Goal: Task Accomplishment & Management: Use online tool/utility

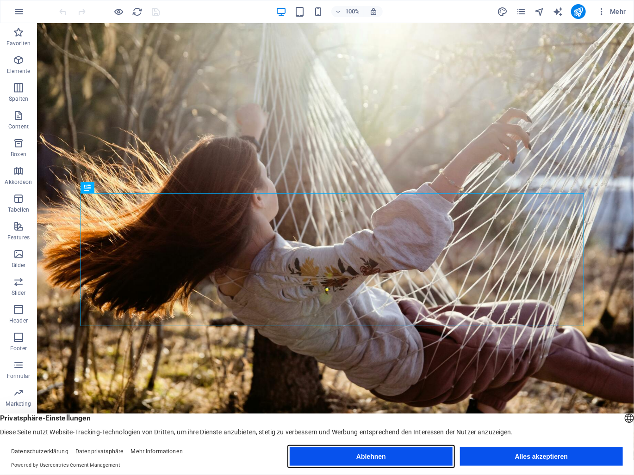
click at [369, 462] on button "Ablehnen" at bounding box center [371, 457] width 163 height 19
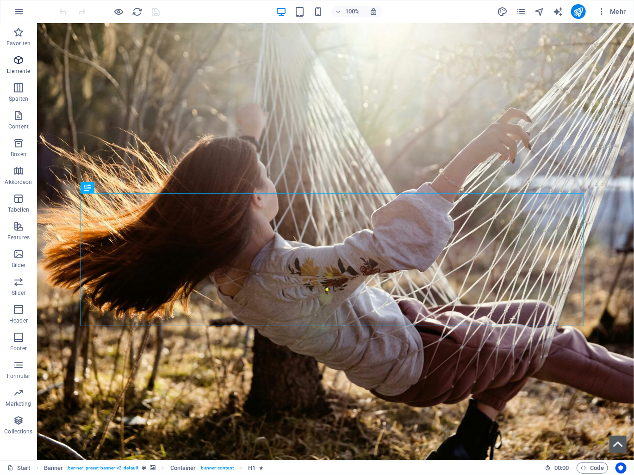
click at [13, 62] on icon "button" at bounding box center [18, 60] width 11 height 11
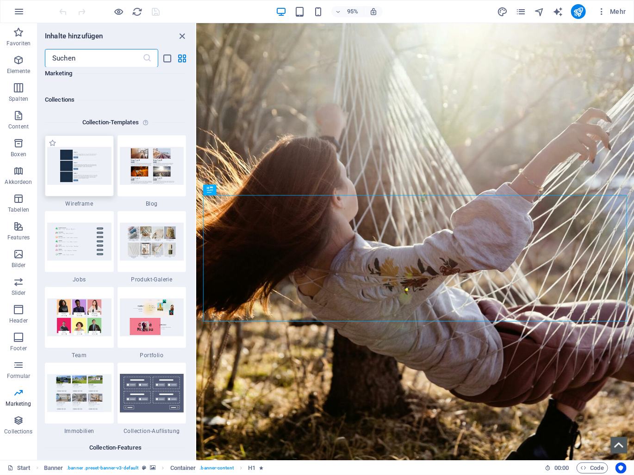
scroll to position [8401, 0]
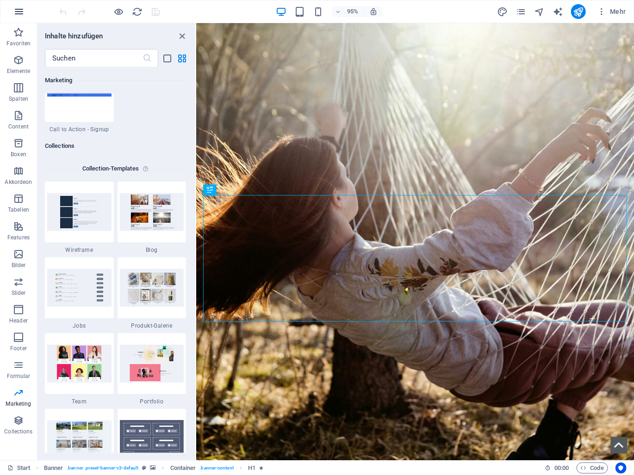
click at [22, 12] on icon "button" at bounding box center [18, 11] width 11 height 11
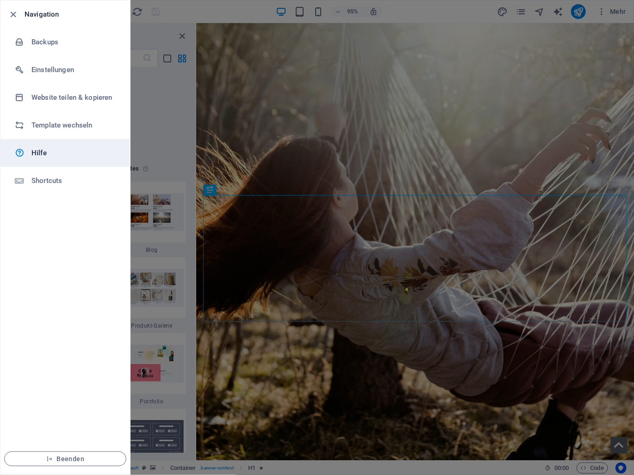
click at [66, 155] on h6 "Hilfe" at bounding box center [74, 153] width 86 height 11
click at [14, 13] on icon "button" at bounding box center [13, 14] width 11 height 11
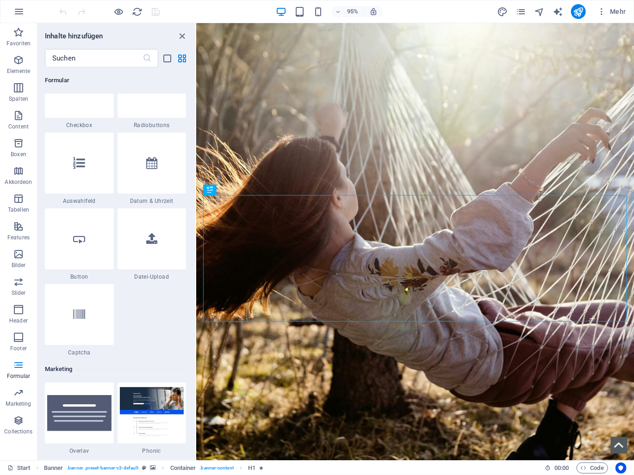
scroll to position [7199, 0]
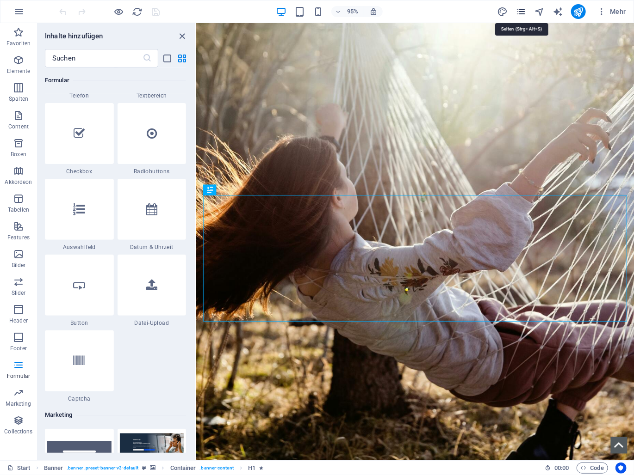
click at [519, 9] on icon "pages" at bounding box center [520, 11] width 11 height 11
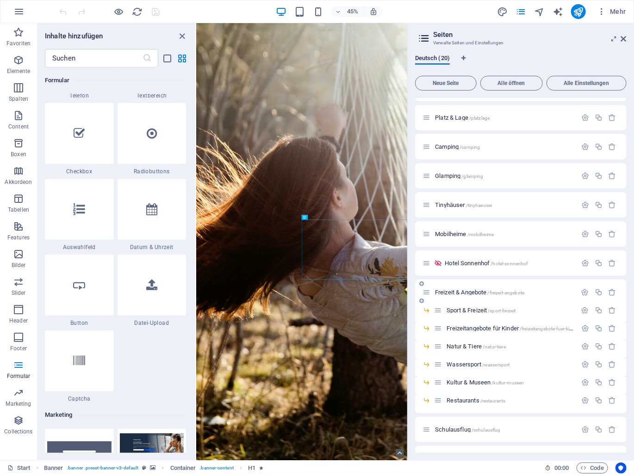
scroll to position [0, 0]
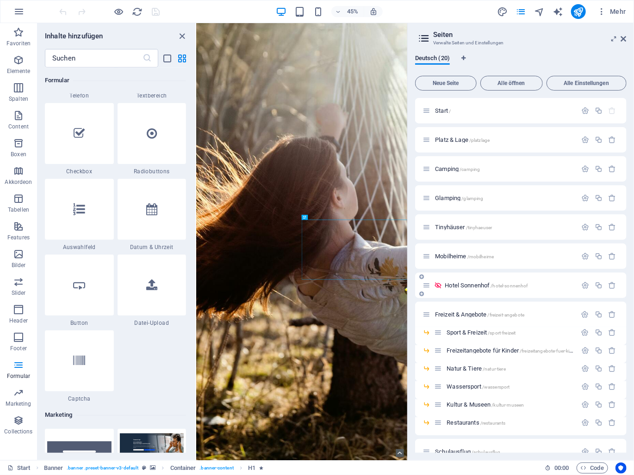
click at [477, 284] on span "[GEOGRAPHIC_DATA] /hotel-sonnenhof" at bounding box center [485, 285] width 83 height 7
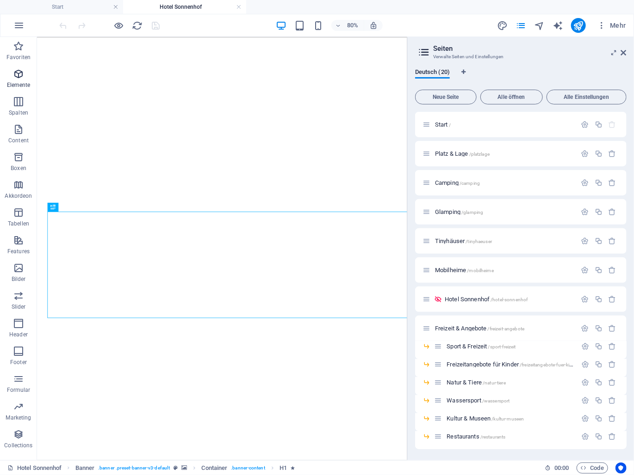
click at [19, 81] on p "Elemente" at bounding box center [19, 84] width 24 height 7
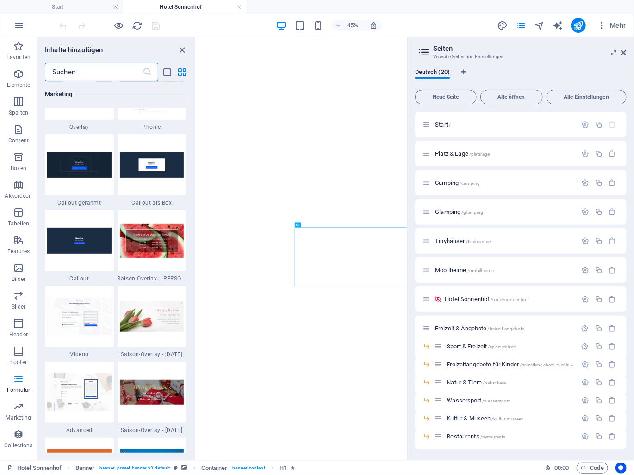
scroll to position [7352, 0]
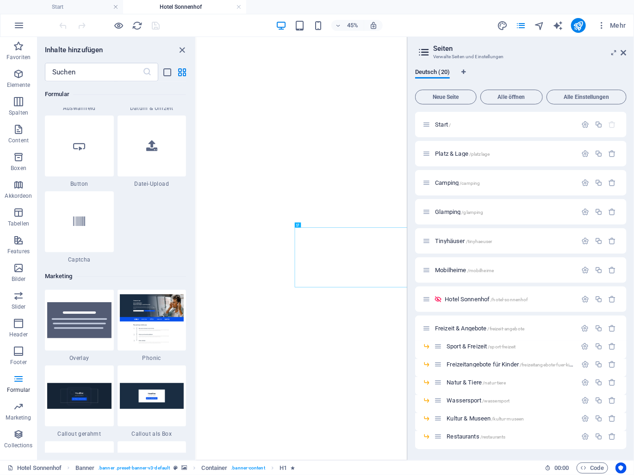
click at [620, 52] on h2 "Seiten" at bounding box center [529, 48] width 193 height 8
click at [623, 52] on icon at bounding box center [624, 52] width 6 height 7
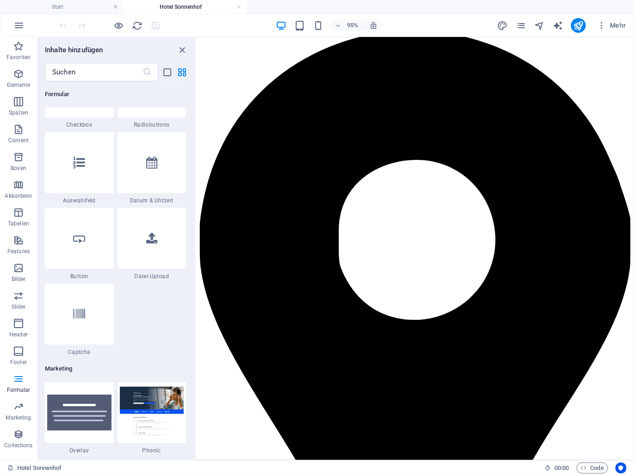
scroll to position [4192, 0]
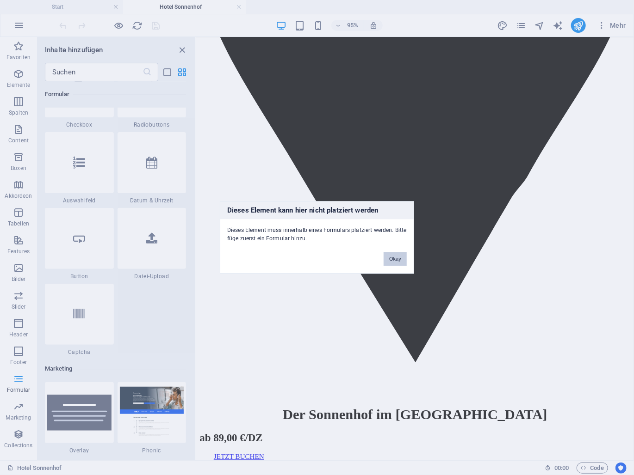
click at [398, 258] on button "Okay" at bounding box center [394, 260] width 23 height 14
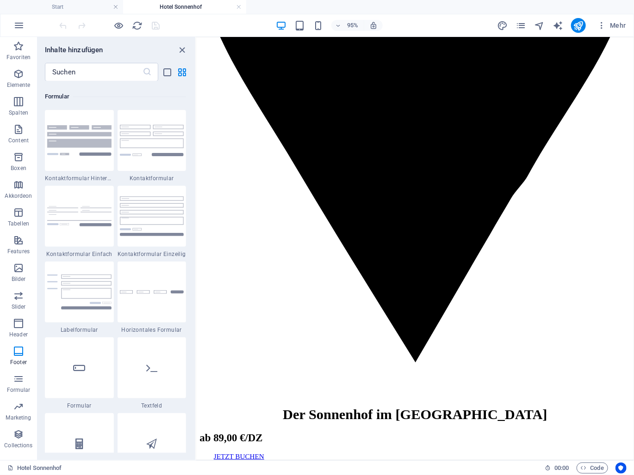
scroll to position [6658, 0]
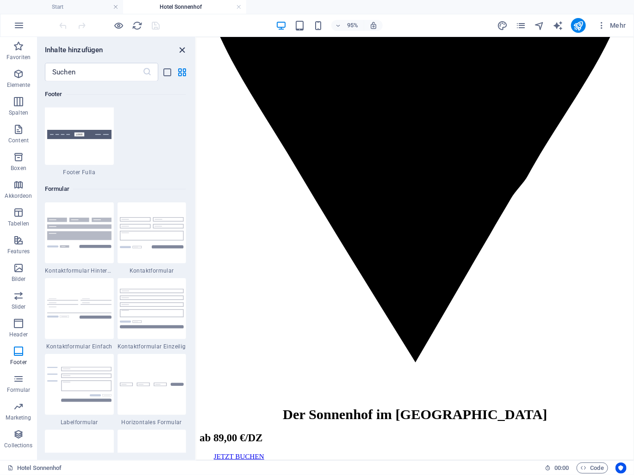
click at [180, 49] on icon "close panel" at bounding box center [182, 50] width 11 height 11
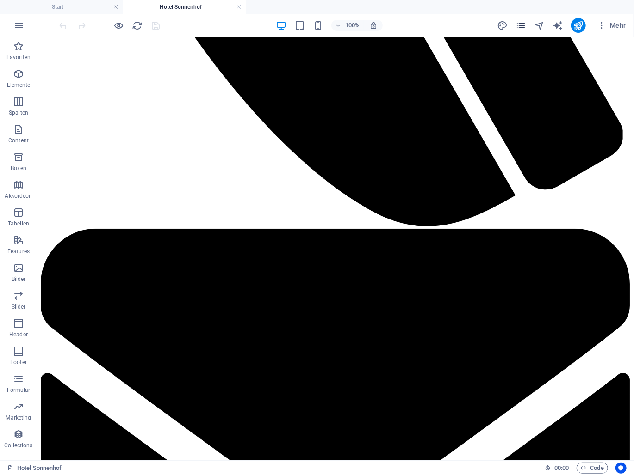
click at [522, 27] on icon "pages" at bounding box center [520, 25] width 11 height 11
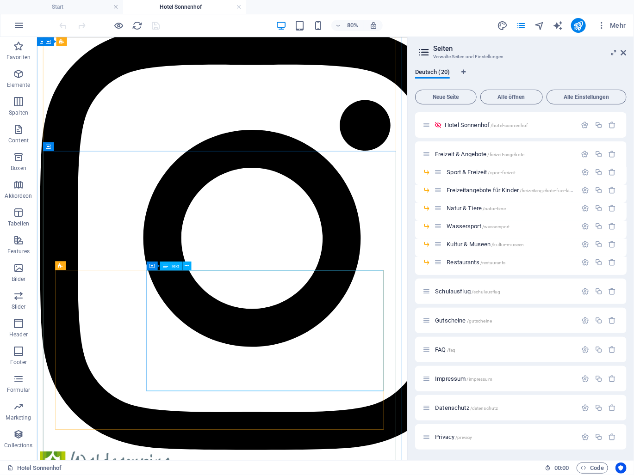
scroll to position [2573, 0]
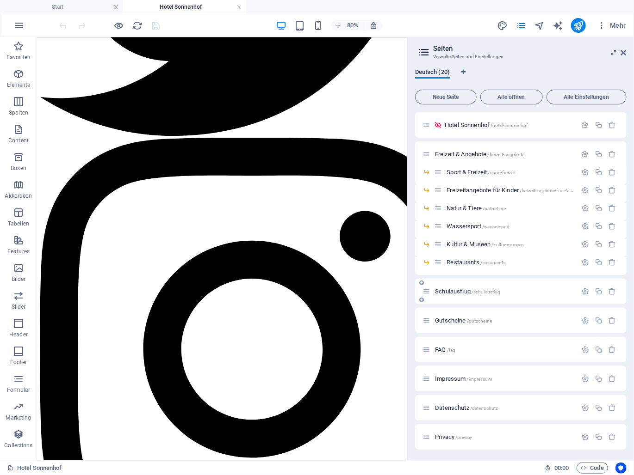
click at [463, 292] on span "Schulausflug /schulausflug" at bounding box center [467, 291] width 65 height 7
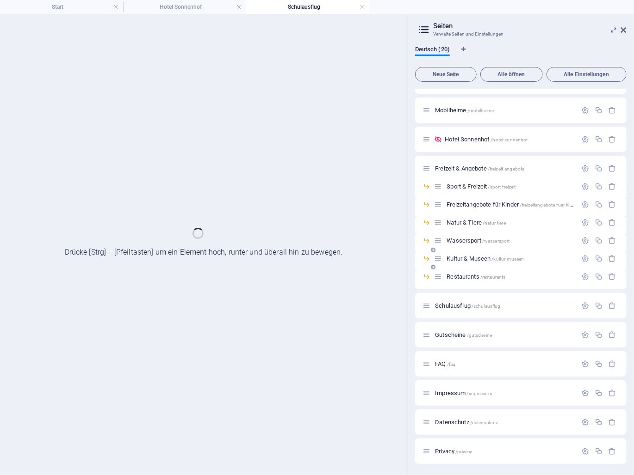
scroll to position [137, 0]
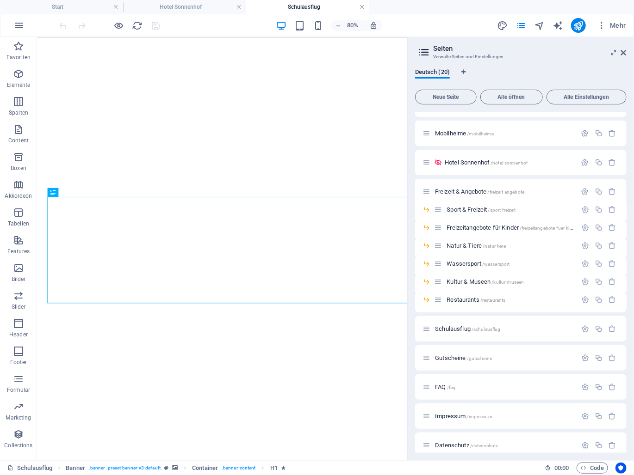
click at [237, 7] on link at bounding box center [239, 7] width 6 height 9
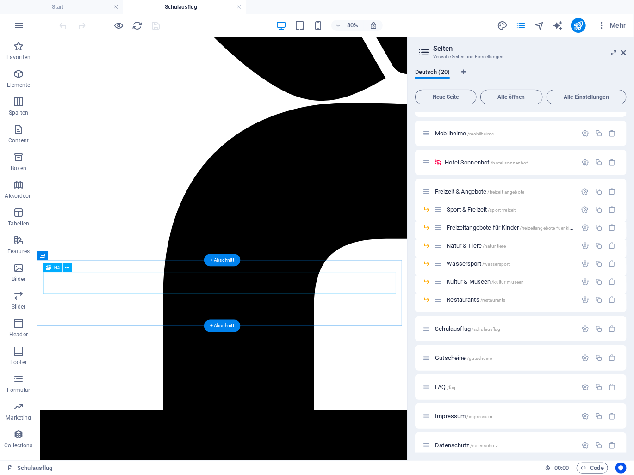
scroll to position [1341, 0]
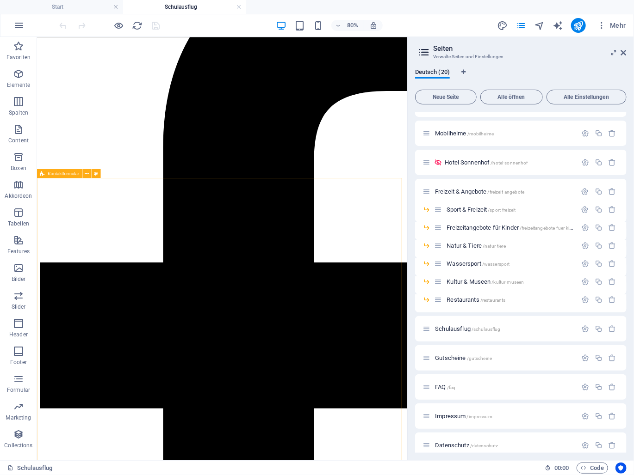
click at [43, 173] on icon at bounding box center [42, 173] width 5 height 9
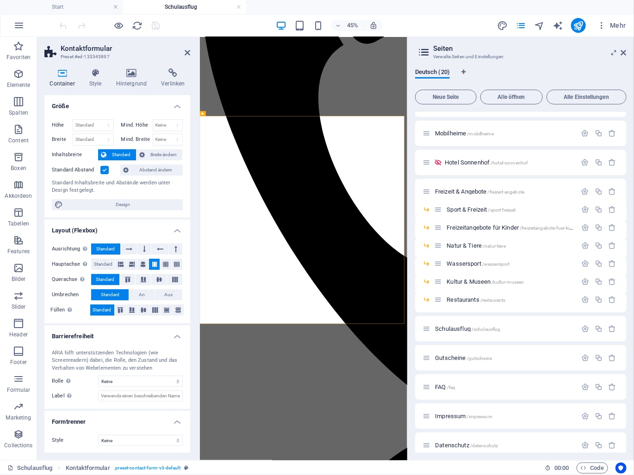
scroll to position [1752, 0]
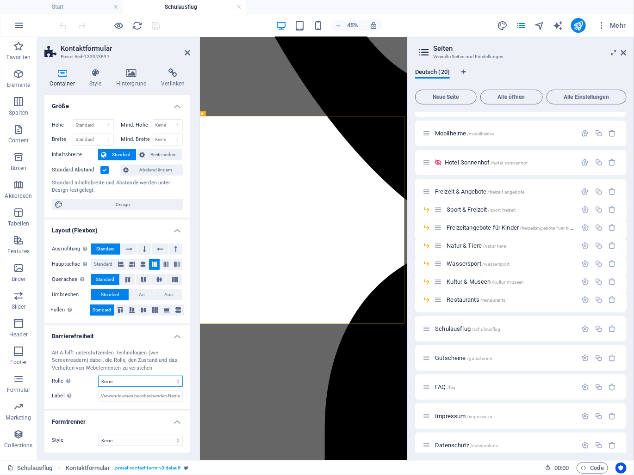
click at [178, 382] on select "Keine Alert Article Banner Comment Complementary Dialog Footer Header Marquee P…" at bounding box center [140, 381] width 85 height 11
click at [179, 337] on h4 "Barrierefreiheit" at bounding box center [117, 334] width 146 height 17
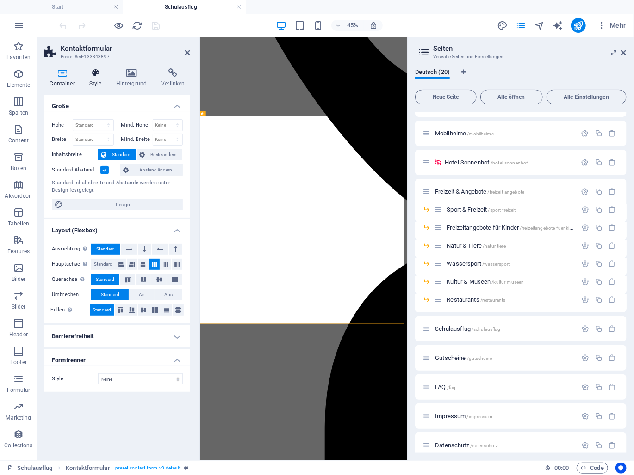
click at [95, 76] on icon at bounding box center [95, 72] width 23 height 9
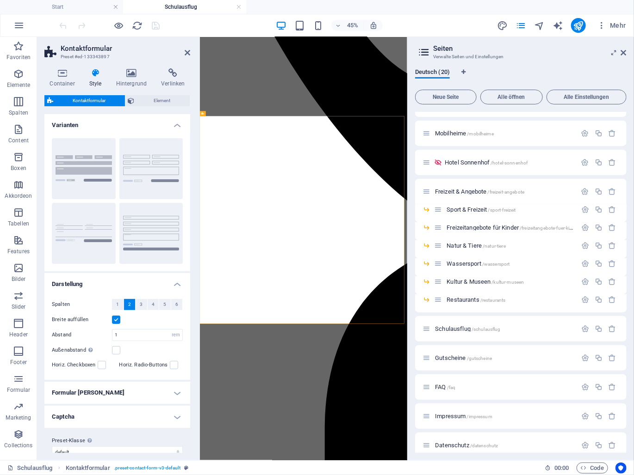
scroll to position [11, 0]
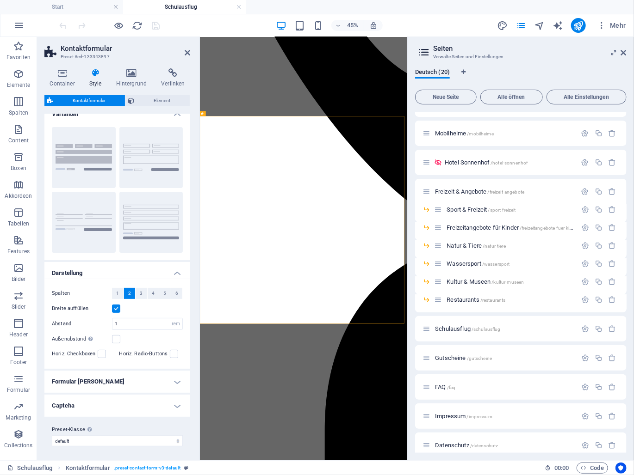
click at [173, 381] on h4 "Formular [PERSON_NAME]" at bounding box center [117, 382] width 146 height 22
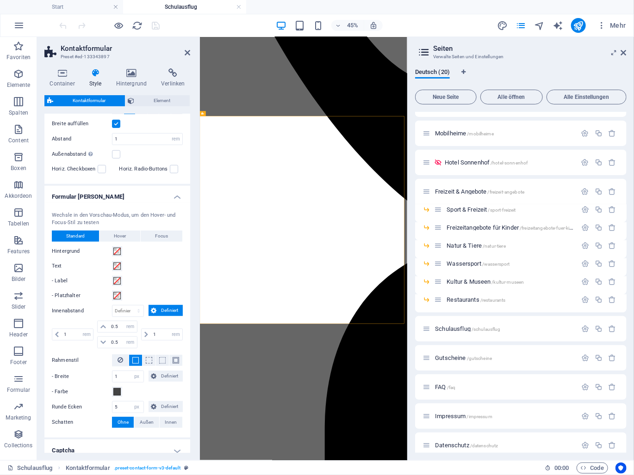
scroll to position [241, 0]
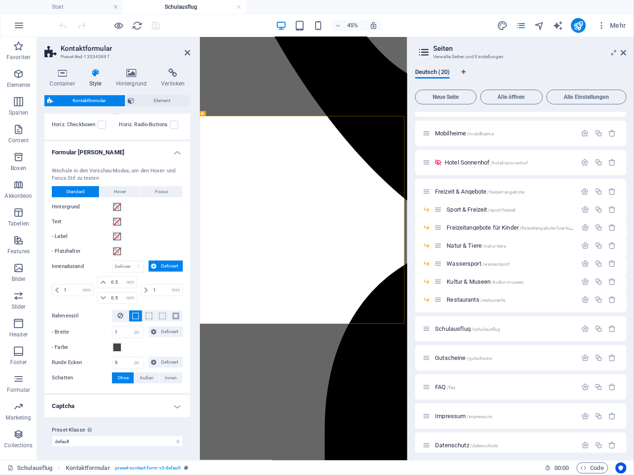
click at [173, 407] on h4 "Captcha" at bounding box center [117, 406] width 146 height 22
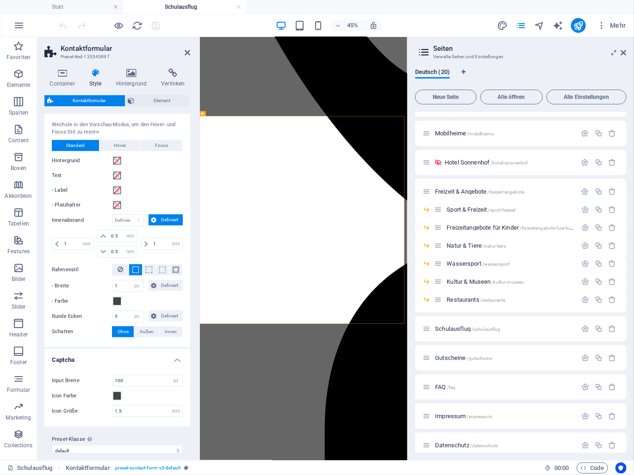
scroll to position [296, 0]
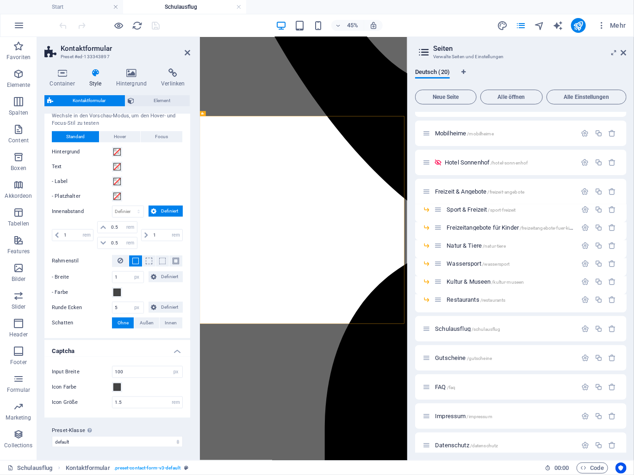
click at [174, 350] on h4 "Captcha" at bounding box center [117, 348] width 146 height 17
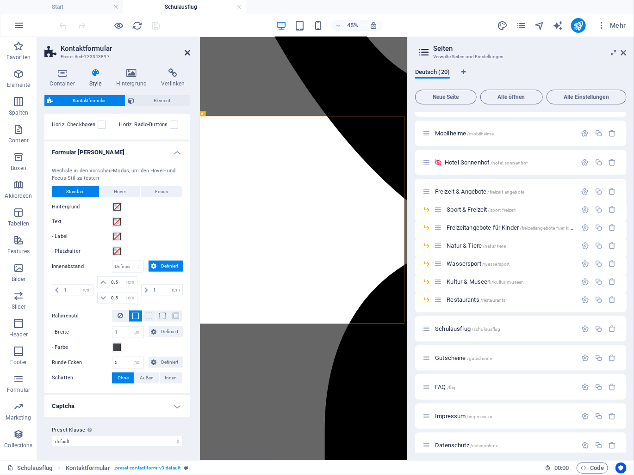
click at [185, 53] on icon at bounding box center [188, 52] width 6 height 7
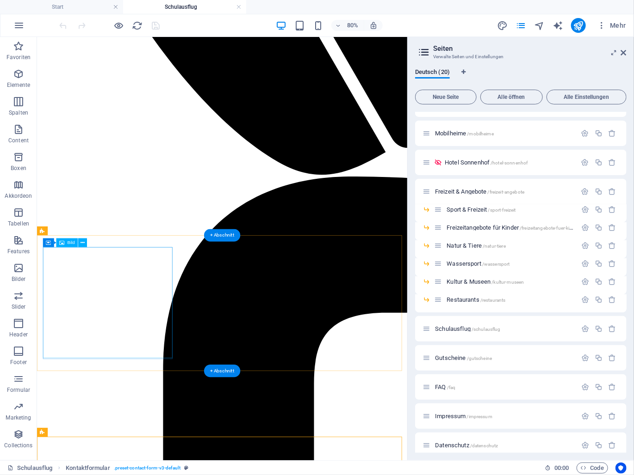
scroll to position [1018, 0]
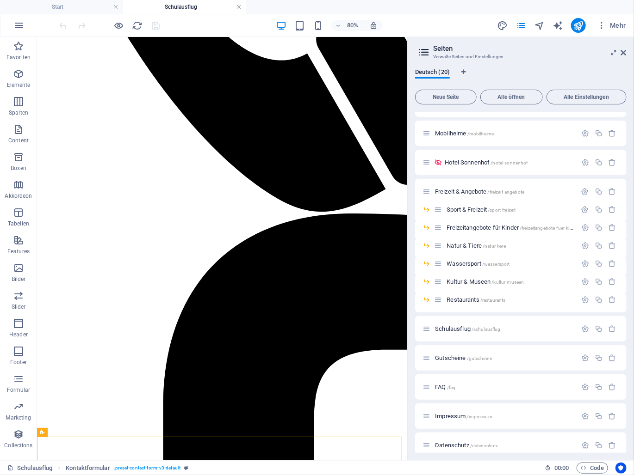
click at [239, 7] on link at bounding box center [239, 7] width 6 height 9
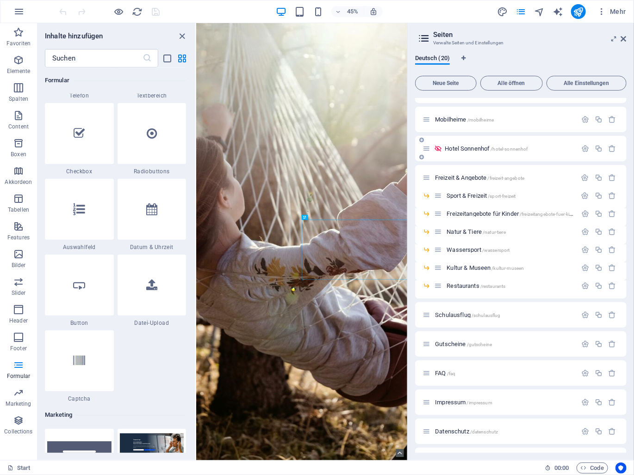
click at [468, 149] on span "[GEOGRAPHIC_DATA] /hotel-sonnenhof" at bounding box center [485, 148] width 83 height 7
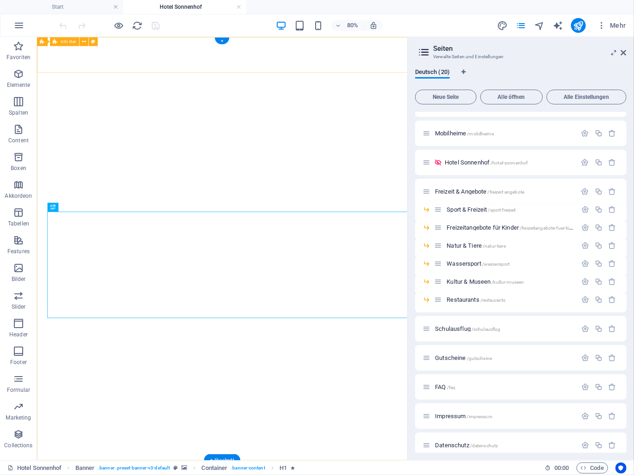
scroll to position [0, 0]
click at [623, 54] on icon at bounding box center [624, 52] width 6 height 7
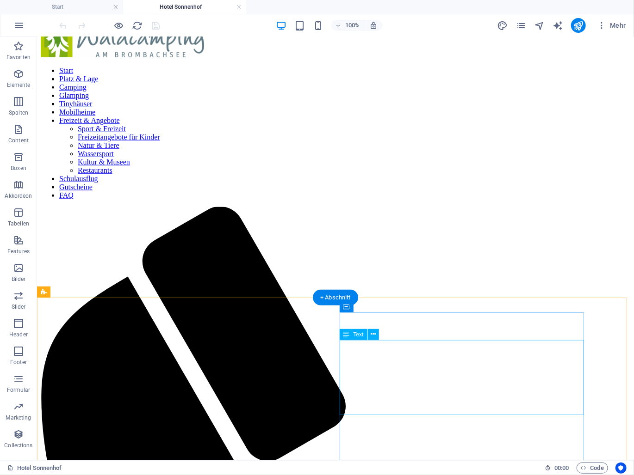
scroll to position [3208, 0]
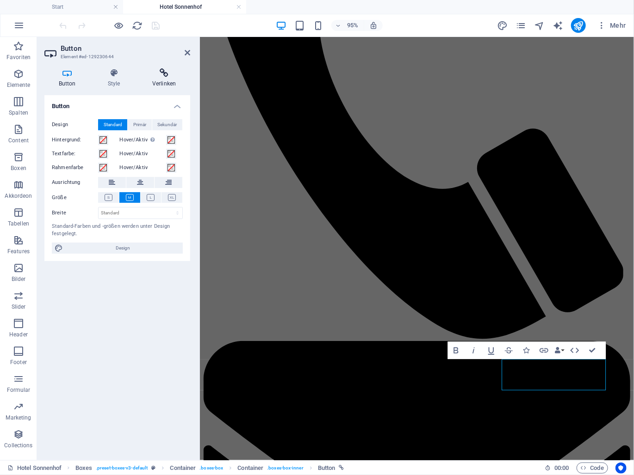
click at [162, 74] on icon at bounding box center [164, 72] width 52 height 9
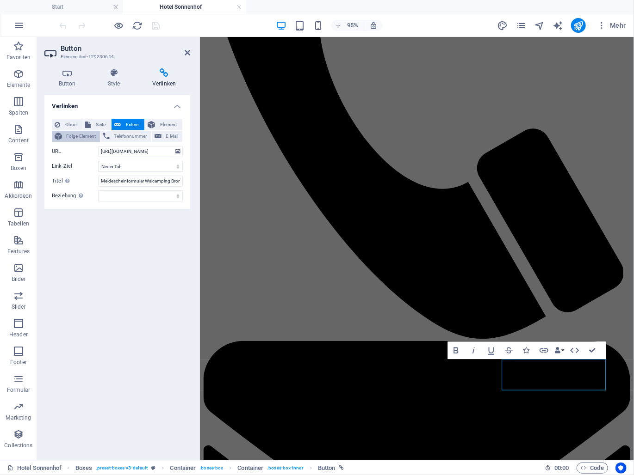
click at [89, 133] on span "Folge-Element" at bounding box center [81, 136] width 32 height 11
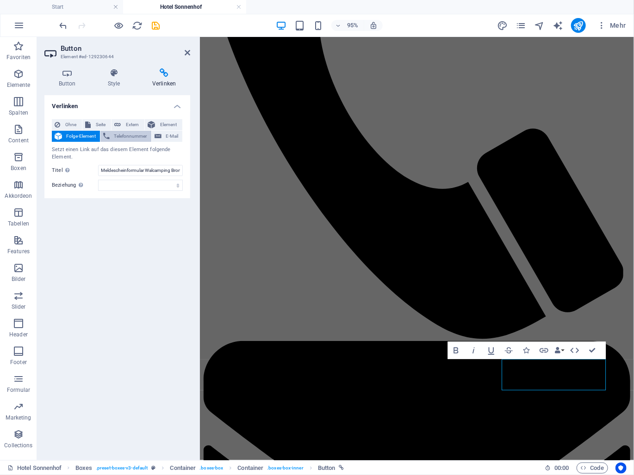
click at [111, 136] on button "Telefonnummer" at bounding box center [125, 136] width 50 height 11
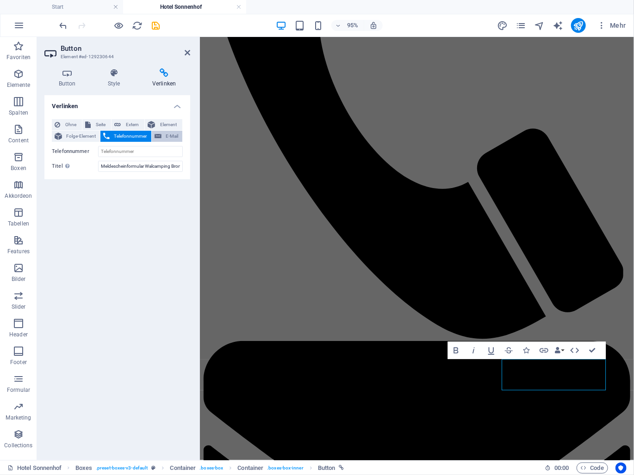
click at [169, 137] on span "E-Mail" at bounding box center [171, 136] width 15 height 11
click at [172, 124] on span "Element" at bounding box center [169, 124] width 22 height 11
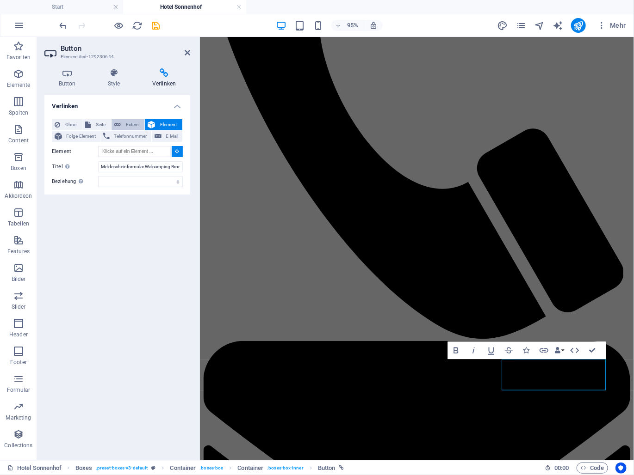
click at [126, 123] on span "Extern" at bounding box center [132, 124] width 18 height 11
select select "blank"
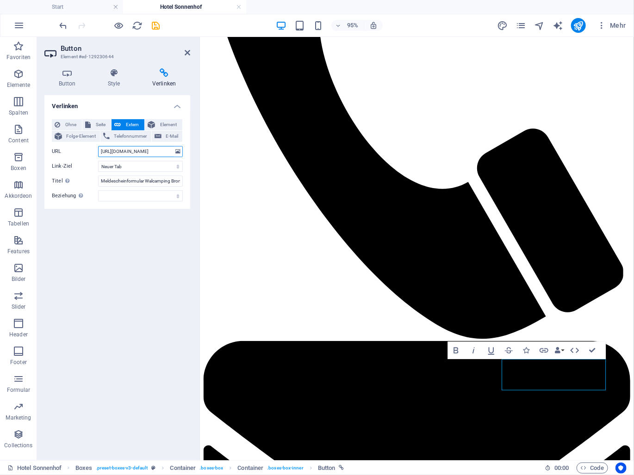
scroll to position [0, 90]
click at [102, 123] on span "Seite" at bounding box center [100, 124] width 15 height 11
select select
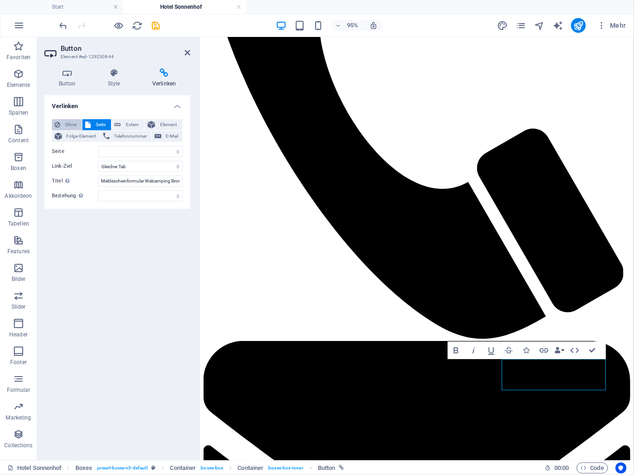
click at [70, 126] on span "Ohne" at bounding box center [71, 124] width 16 height 11
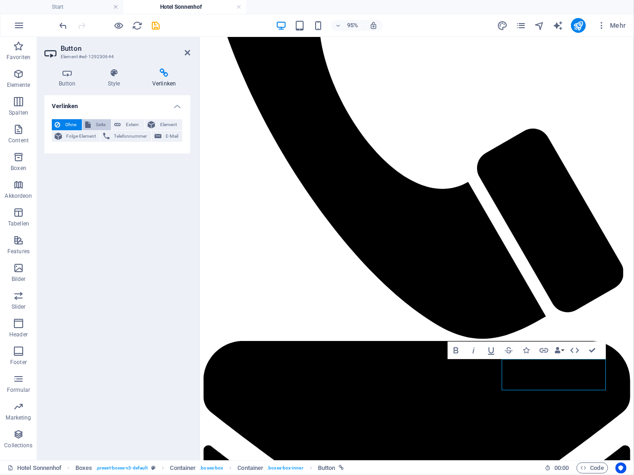
click at [89, 120] on icon at bounding box center [88, 124] width 6 height 11
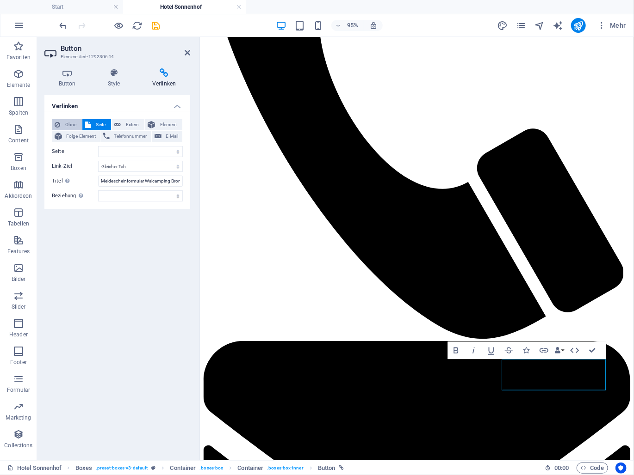
click at [60, 120] on button "Ohne" at bounding box center [67, 124] width 30 height 11
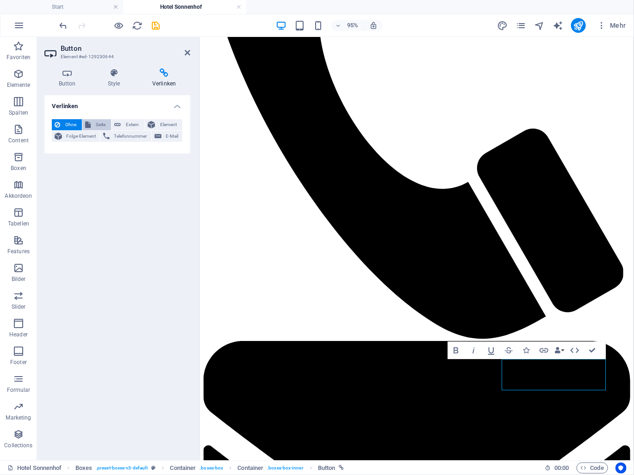
click at [95, 120] on span "Seite" at bounding box center [100, 124] width 15 height 11
select select
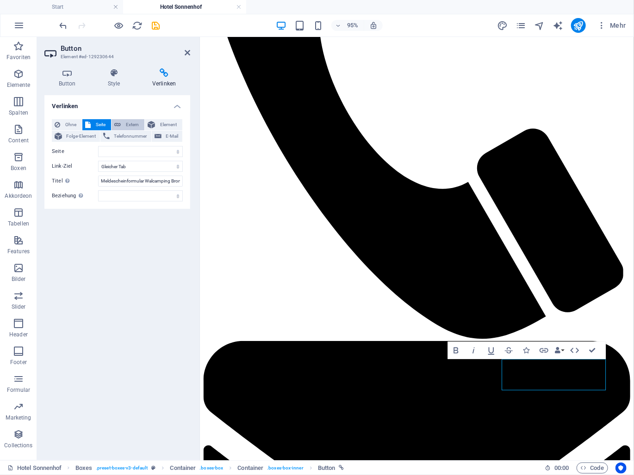
click at [131, 124] on span "Extern" at bounding box center [132, 124] width 18 height 11
click at [82, 134] on span "Folge-Element" at bounding box center [81, 136] width 32 height 11
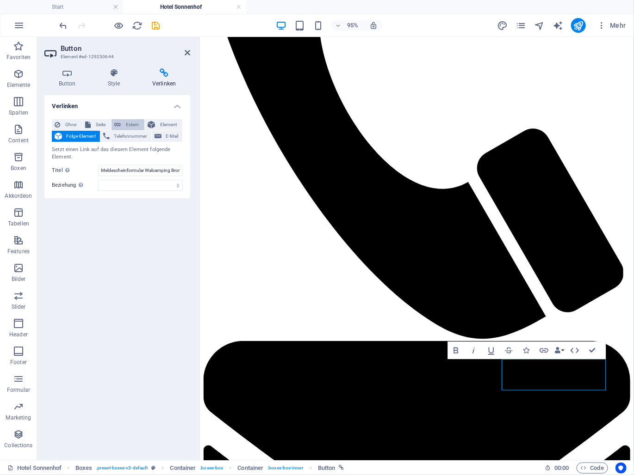
click at [130, 123] on span "Extern" at bounding box center [132, 124] width 18 height 11
select select "blank"
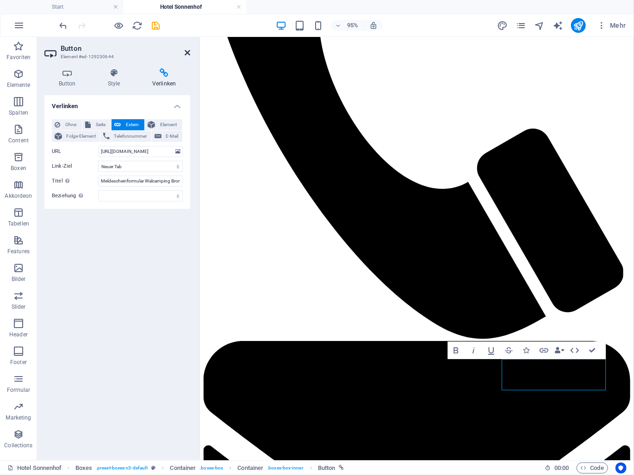
click at [187, 52] on icon at bounding box center [188, 52] width 6 height 7
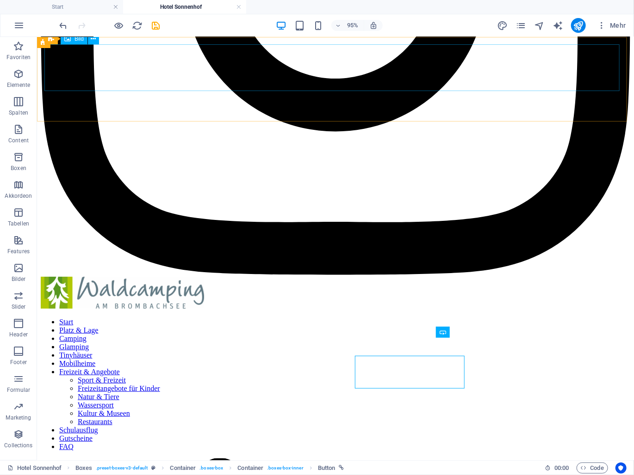
scroll to position [3208, 0]
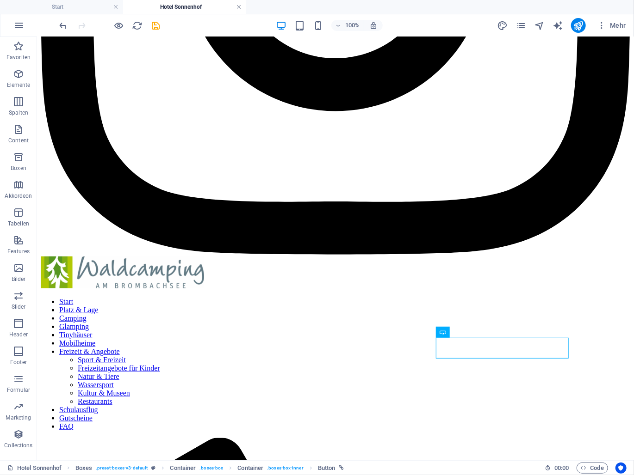
click at [237, 6] on link at bounding box center [239, 7] width 6 height 9
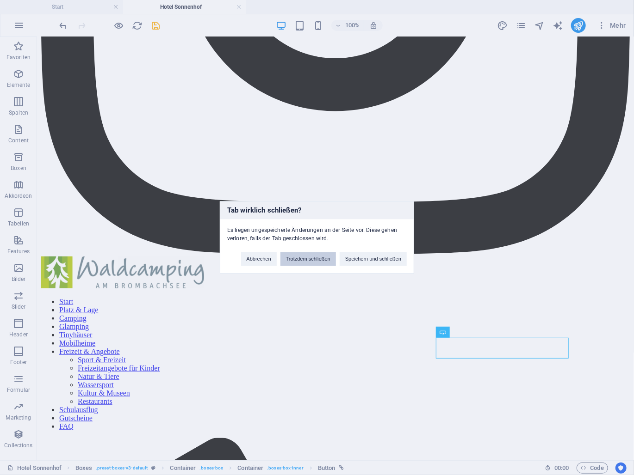
click at [300, 259] on button "Trotzdem schließen" at bounding box center [308, 260] width 56 height 14
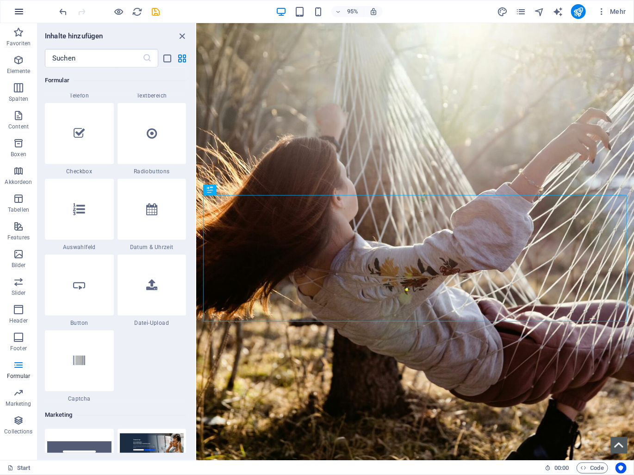
click at [19, 10] on icon "button" at bounding box center [18, 11] width 11 height 11
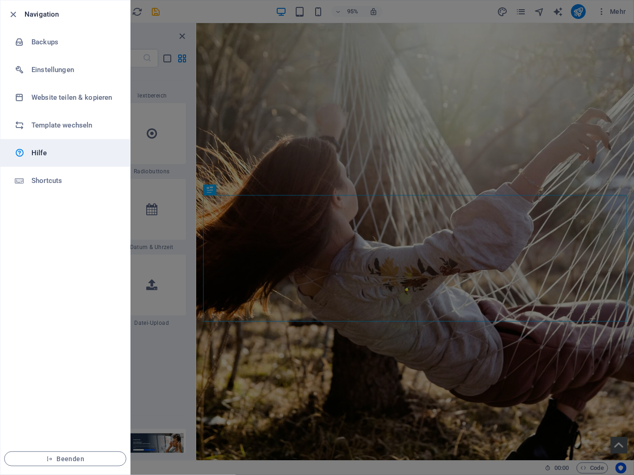
click at [42, 157] on h6 "Hilfe" at bounding box center [74, 153] width 86 height 11
click at [13, 13] on icon "button" at bounding box center [13, 14] width 11 height 11
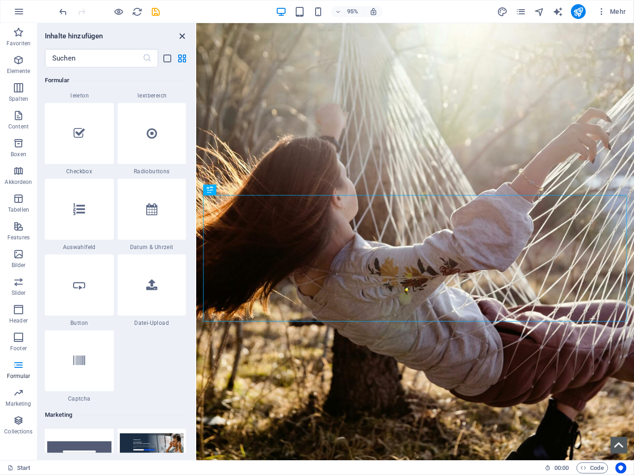
click at [180, 35] on icon "close panel" at bounding box center [182, 36] width 11 height 11
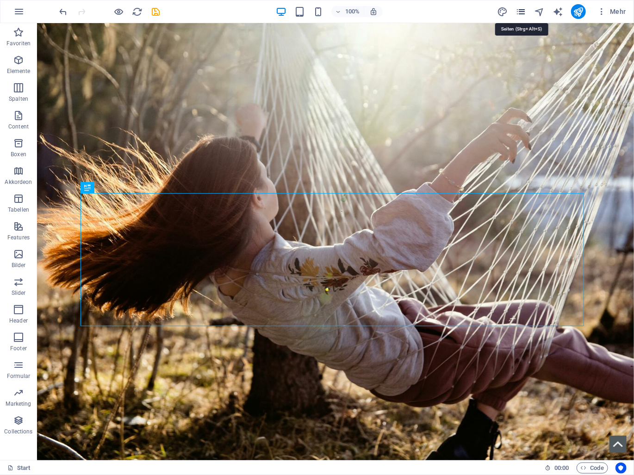
click at [520, 12] on icon "pages" at bounding box center [520, 11] width 11 height 11
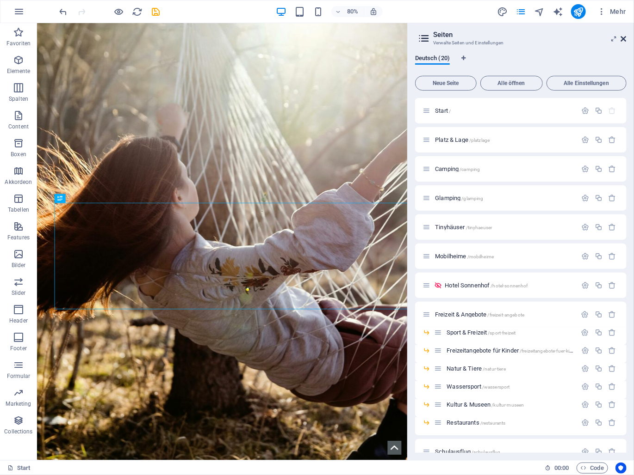
click at [623, 35] on icon at bounding box center [624, 38] width 6 height 7
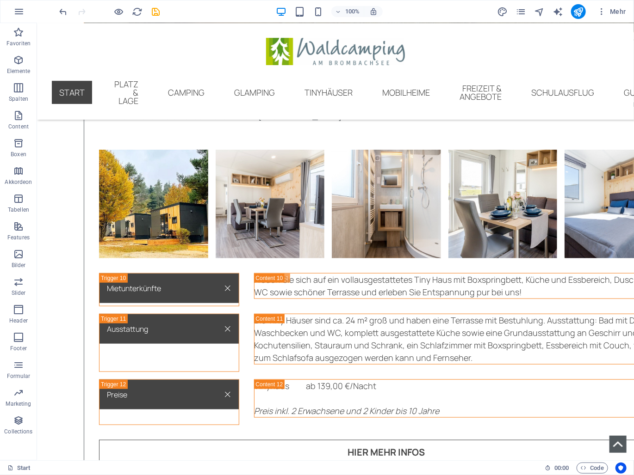
scroll to position [3746, 0]
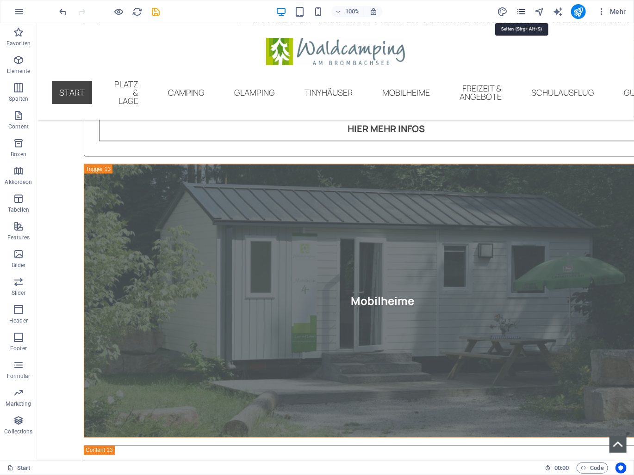
click at [524, 7] on icon "pages" at bounding box center [520, 11] width 11 height 11
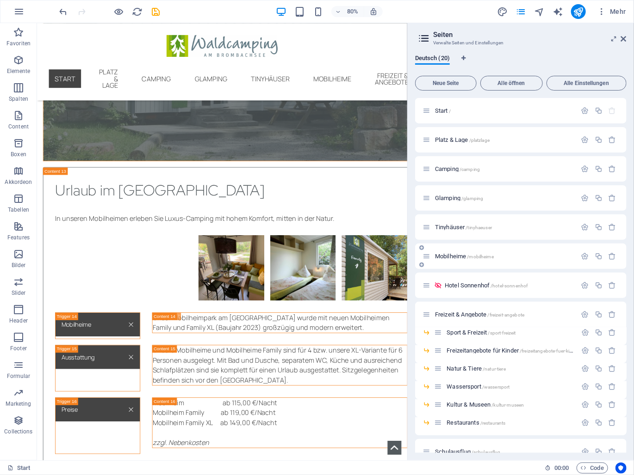
scroll to position [161, 0]
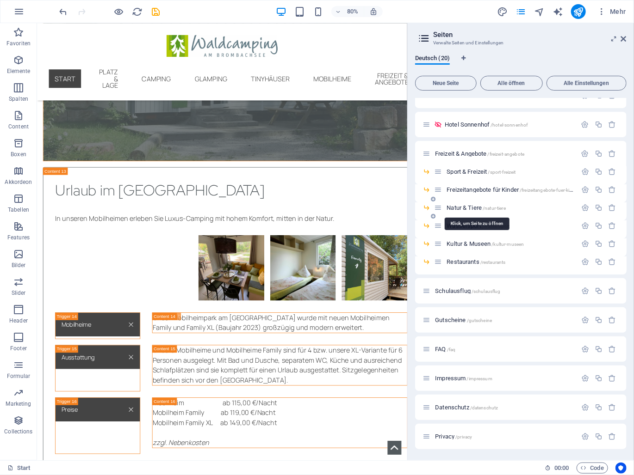
click at [466, 208] on span "Natur & Tiere /natur-tiere" at bounding box center [475, 207] width 59 height 7
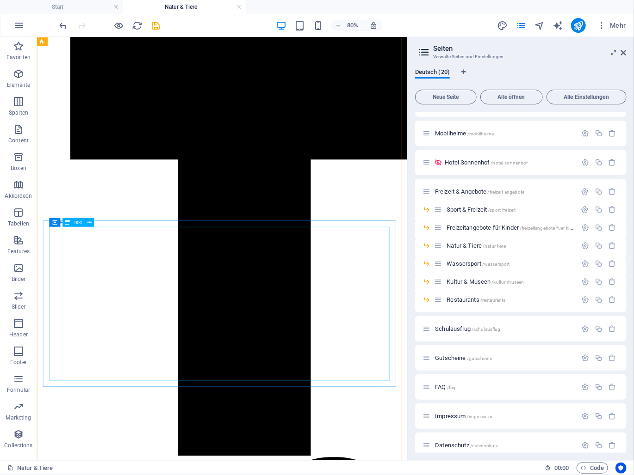
scroll to position [1423, 0]
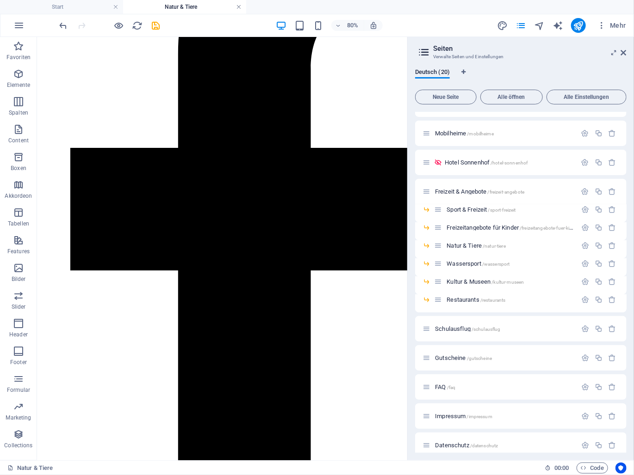
click at [239, 6] on link at bounding box center [239, 7] width 6 height 9
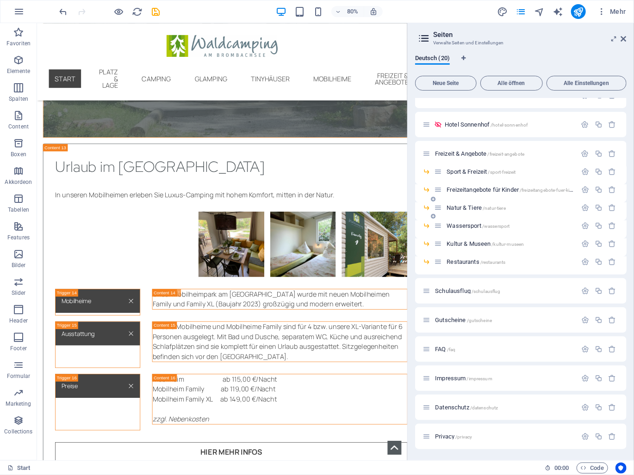
scroll to position [0, 0]
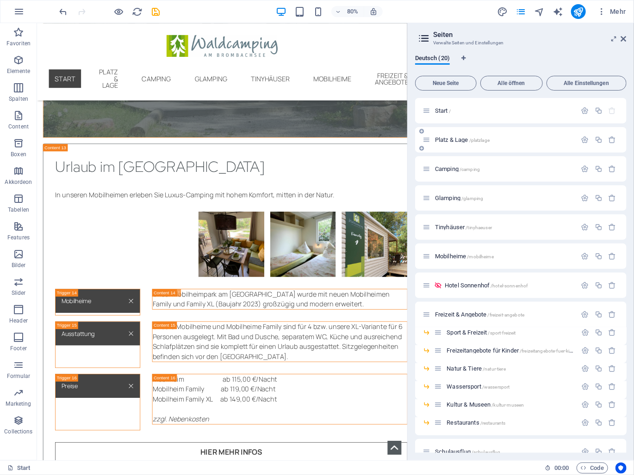
click at [447, 142] on span "Platz & Lage /platzlage" at bounding box center [462, 139] width 55 height 7
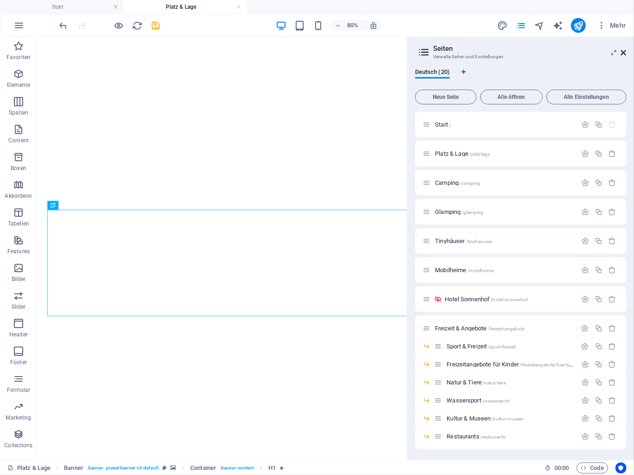
click at [623, 53] on icon at bounding box center [624, 52] width 6 height 7
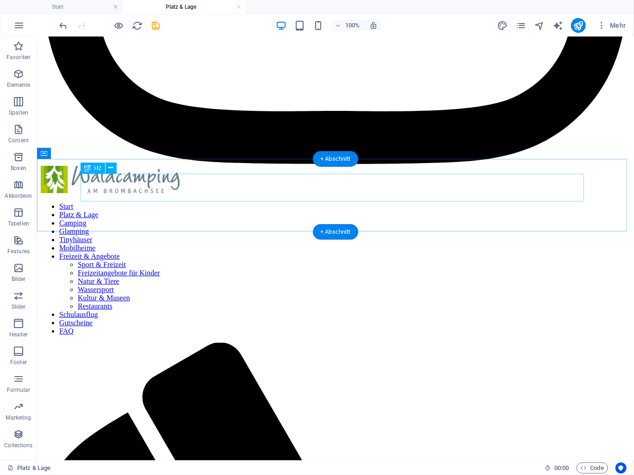
scroll to position [3191, 0]
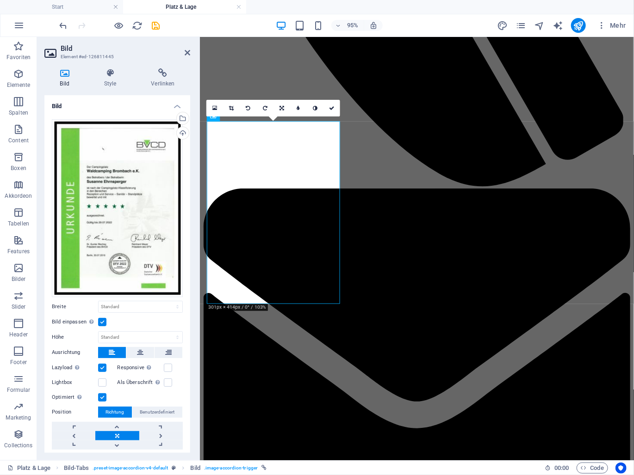
scroll to position [3325, 0]
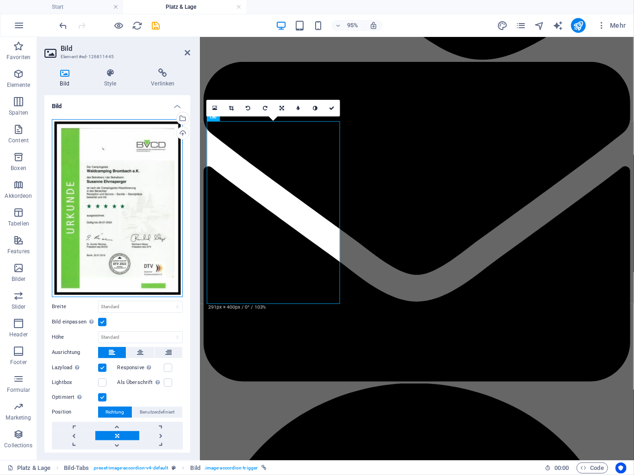
click at [120, 220] on div "Ziehe Dateien zum Hochladen hierher oder klicke hier, um aus Dateien oder koste…" at bounding box center [117, 208] width 131 height 178
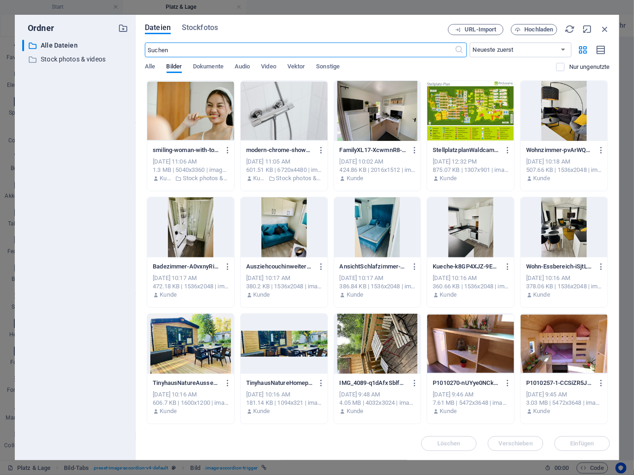
scroll to position [3823, 0]
click at [604, 31] on icon "button" at bounding box center [604, 29] width 10 height 10
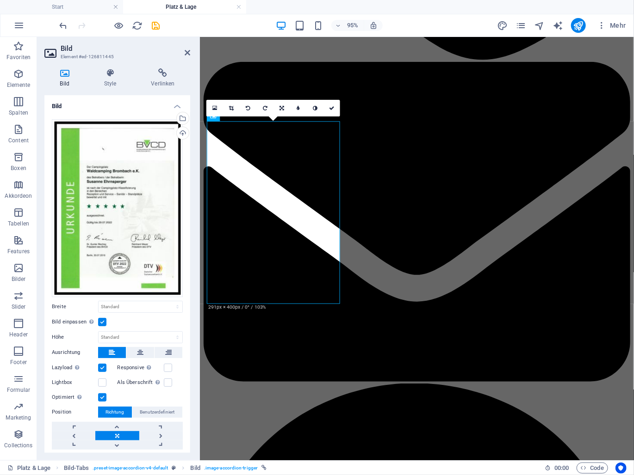
scroll to position [24, 0]
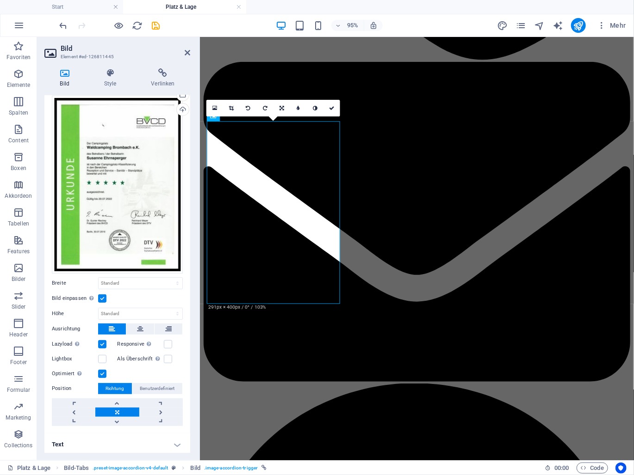
click at [134, 439] on h4 "Text" at bounding box center [117, 445] width 146 height 22
click at [169, 441] on h4 "Text" at bounding box center [117, 442] width 146 height 17
click at [111, 82] on h4 "Style" at bounding box center [111, 77] width 47 height 19
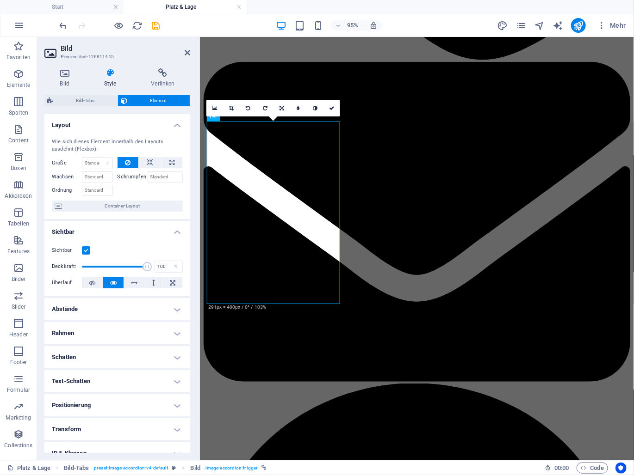
scroll to position [59, 0]
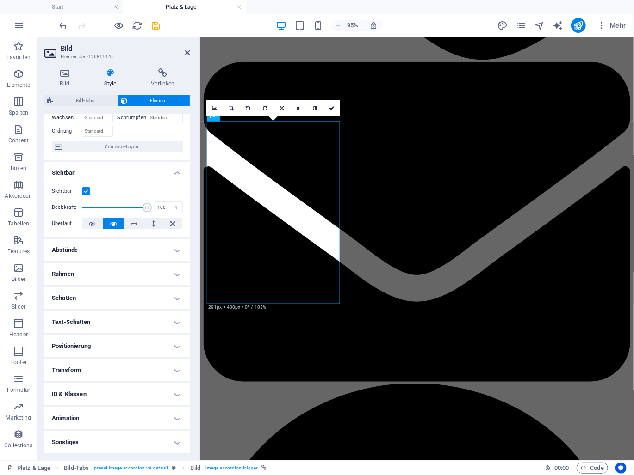
click at [151, 438] on h4 "Sonstiges" at bounding box center [117, 443] width 146 height 22
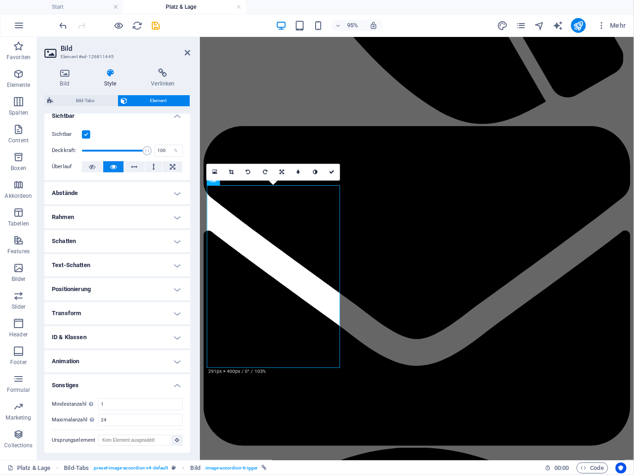
scroll to position [3245, 0]
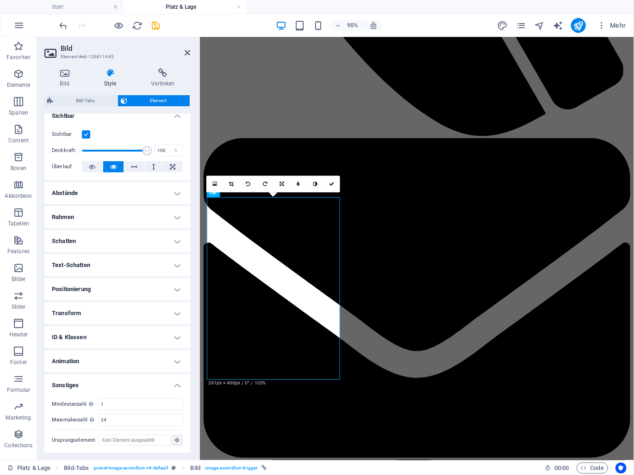
click at [157, 354] on h4 "Animation" at bounding box center [117, 362] width 146 height 22
click at [167, 72] on icon at bounding box center [163, 72] width 55 height 9
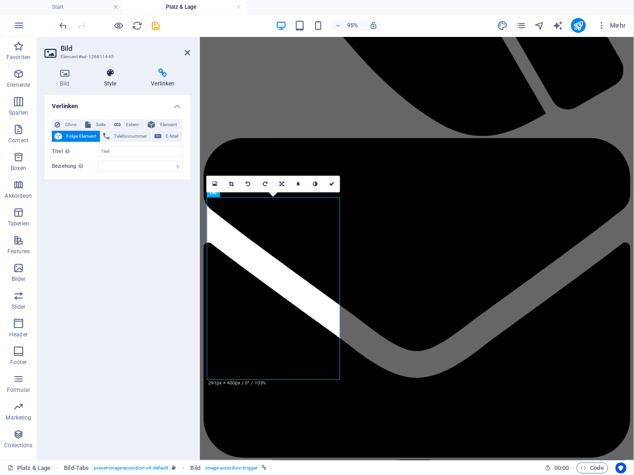
click at [107, 70] on icon at bounding box center [109, 72] width 43 height 9
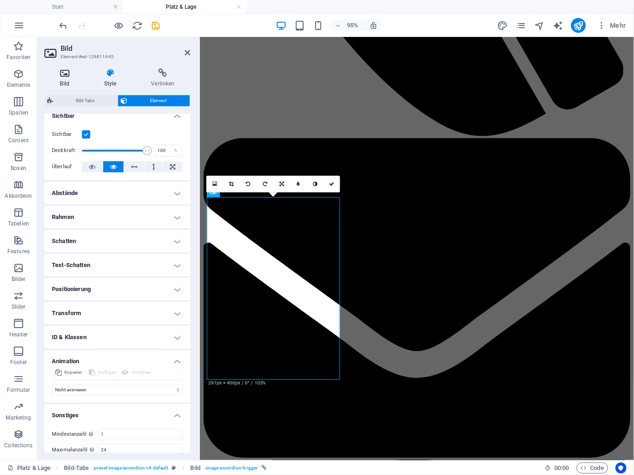
click at [65, 80] on h4 "Bild" at bounding box center [66, 77] width 44 height 19
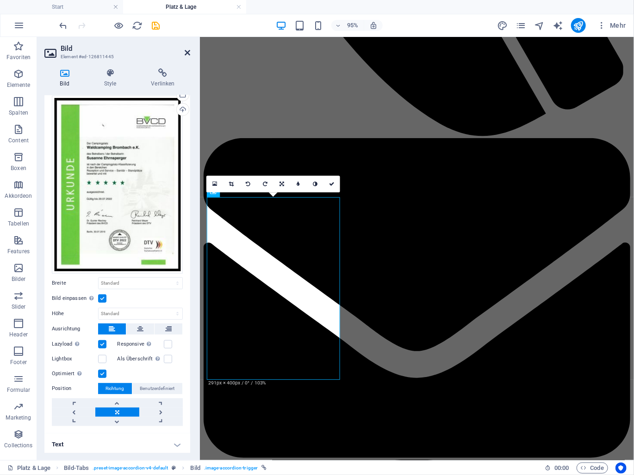
click at [186, 52] on icon at bounding box center [188, 52] width 6 height 7
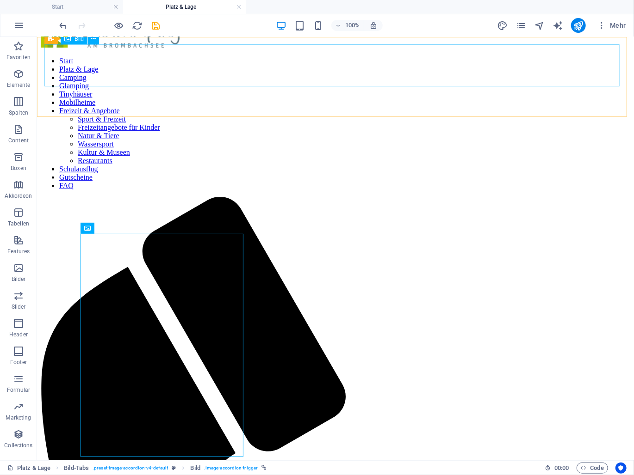
scroll to position [3111, 0]
